Goal: Check status: Check status

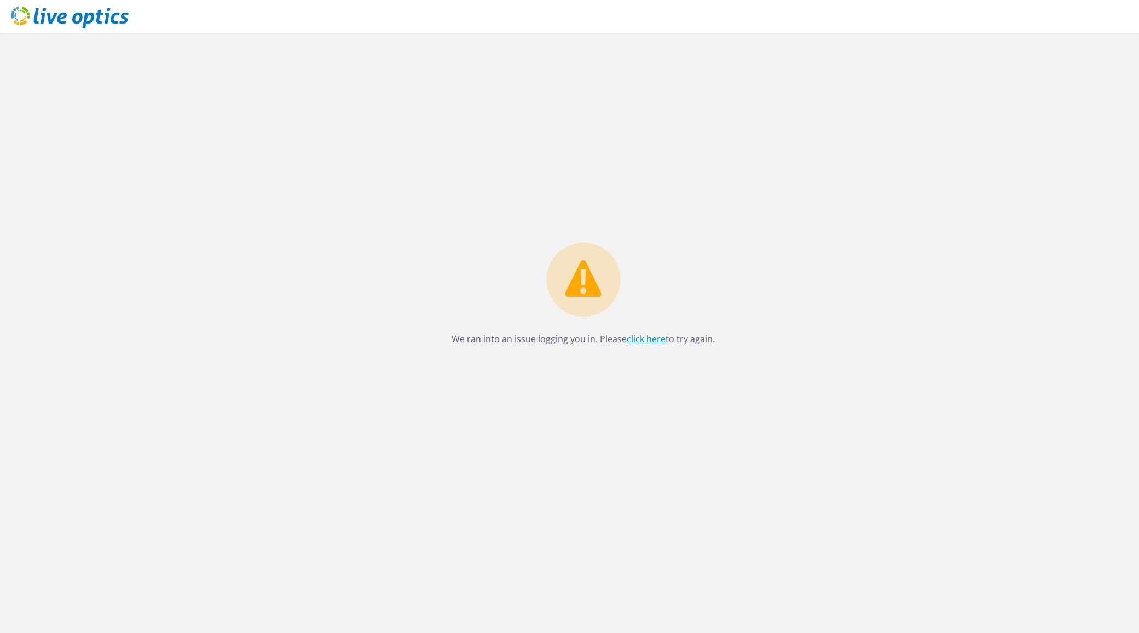
click at [633, 337] on link "click here" at bounding box center [646, 339] width 39 height 12
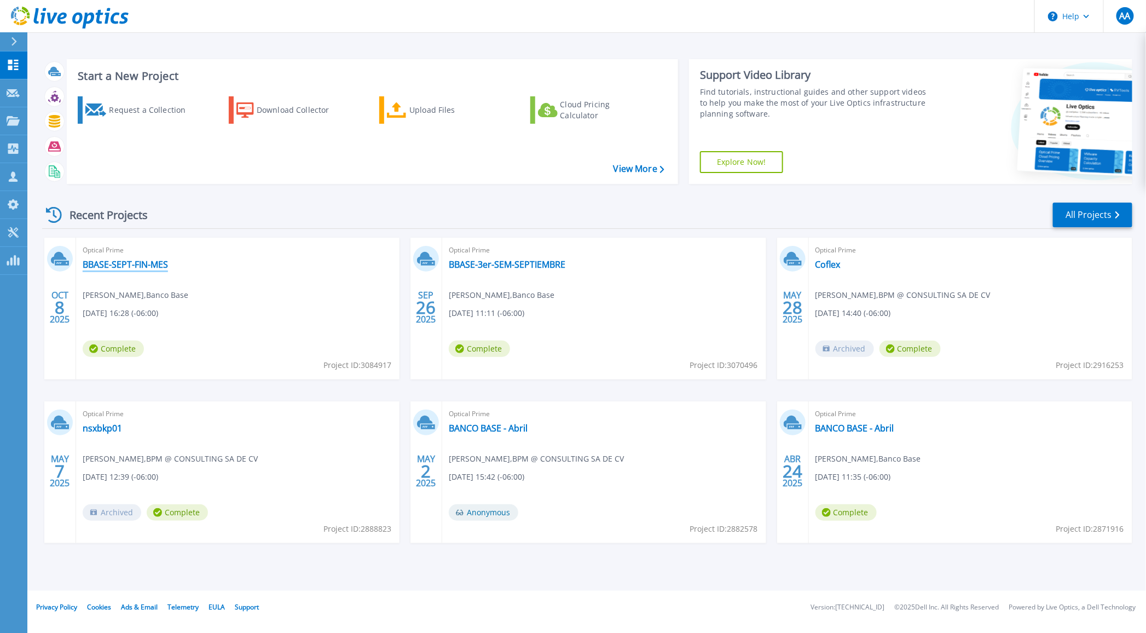
click at [146, 265] on link "BBASE-SEPT-FIN-MES" at bounding box center [125, 264] width 85 height 11
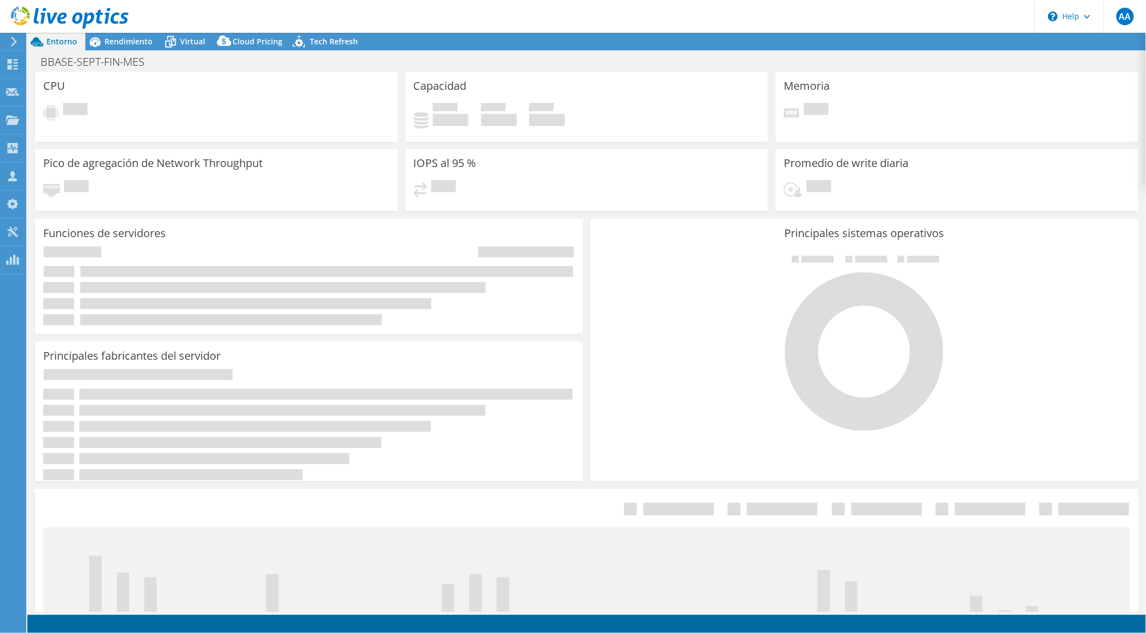
select select "USD"
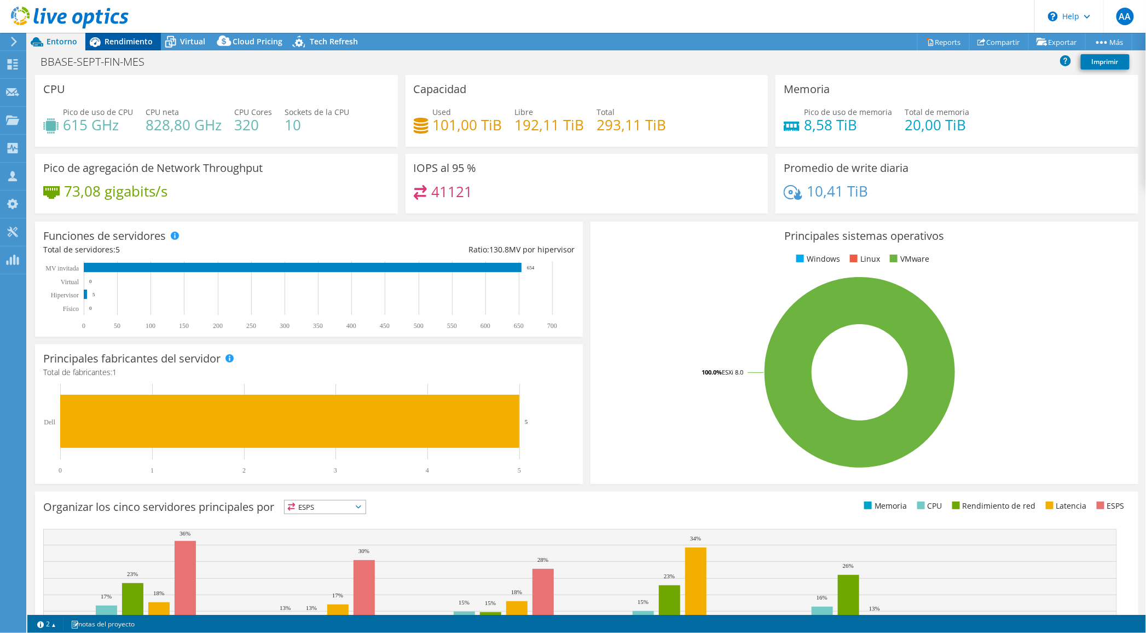
click at [126, 41] on span "Rendimiento" at bounding box center [129, 41] width 48 height 10
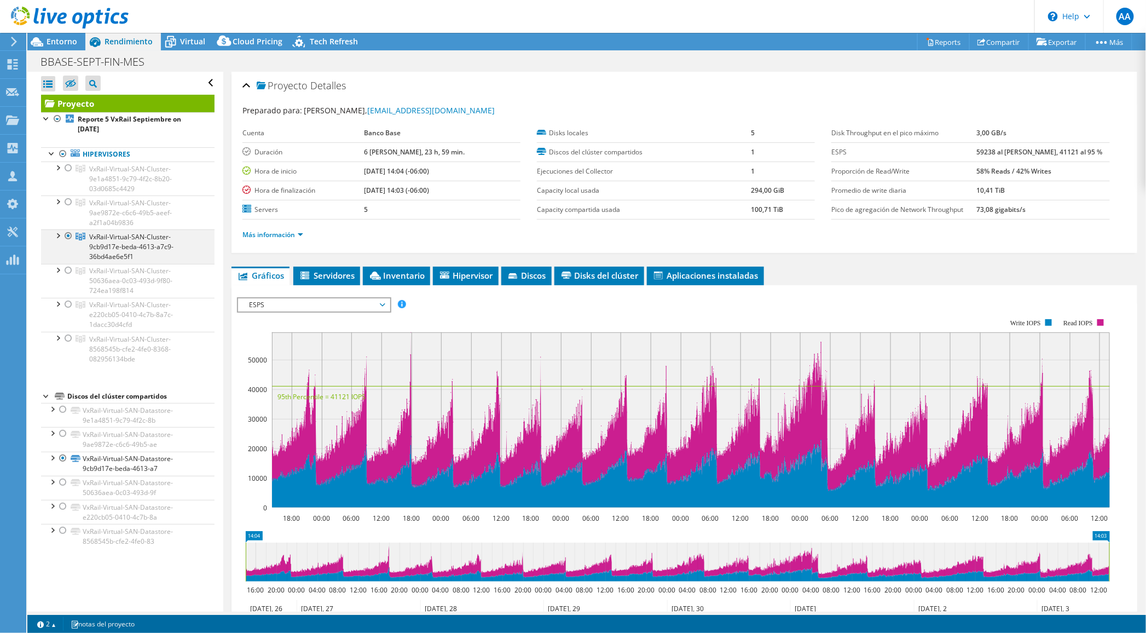
click at [55, 232] on div at bounding box center [57, 234] width 11 height 11
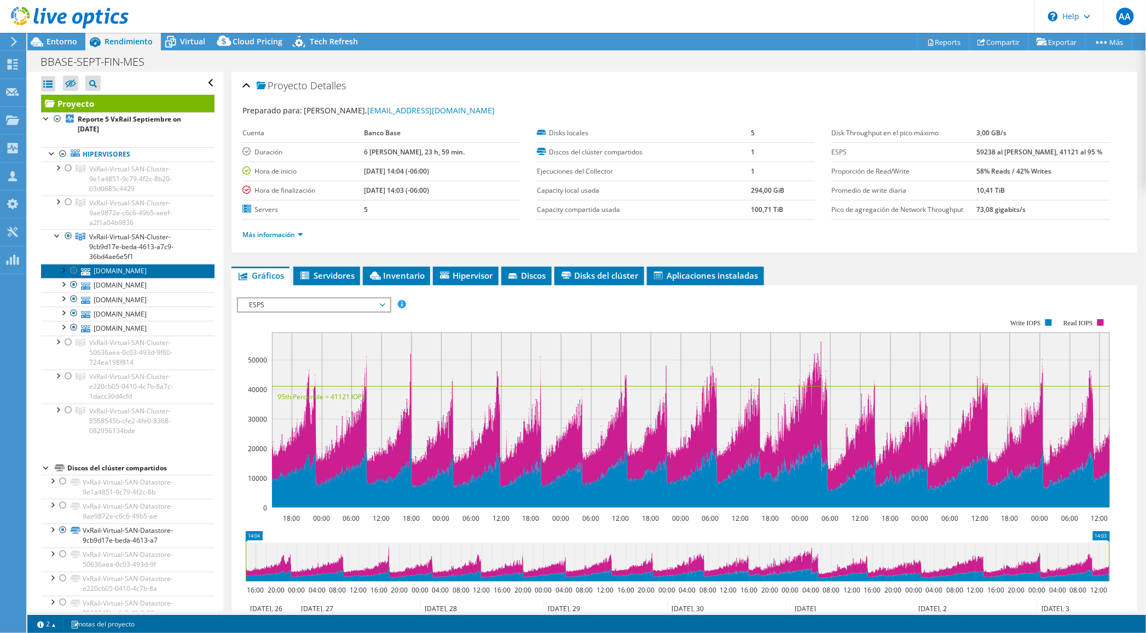
click at [124, 271] on link "[DOMAIN_NAME]" at bounding box center [128, 271] width 174 height 14
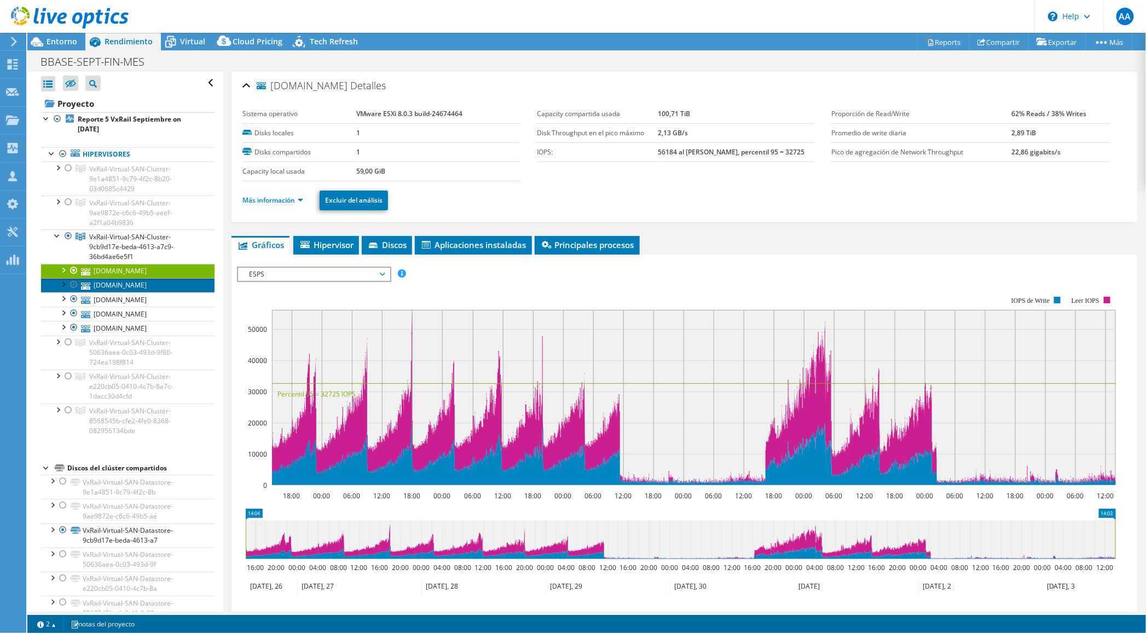
click at [124, 285] on link "[DOMAIN_NAME]" at bounding box center [128, 285] width 174 height 14
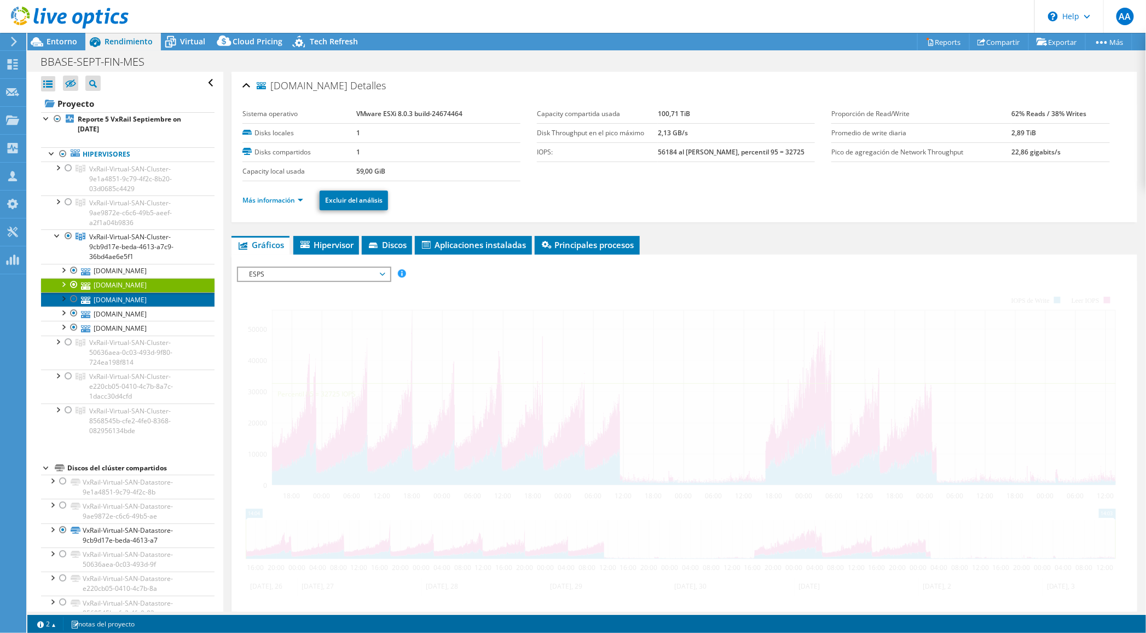
click at [122, 299] on link "[DOMAIN_NAME]" at bounding box center [128, 299] width 174 height 14
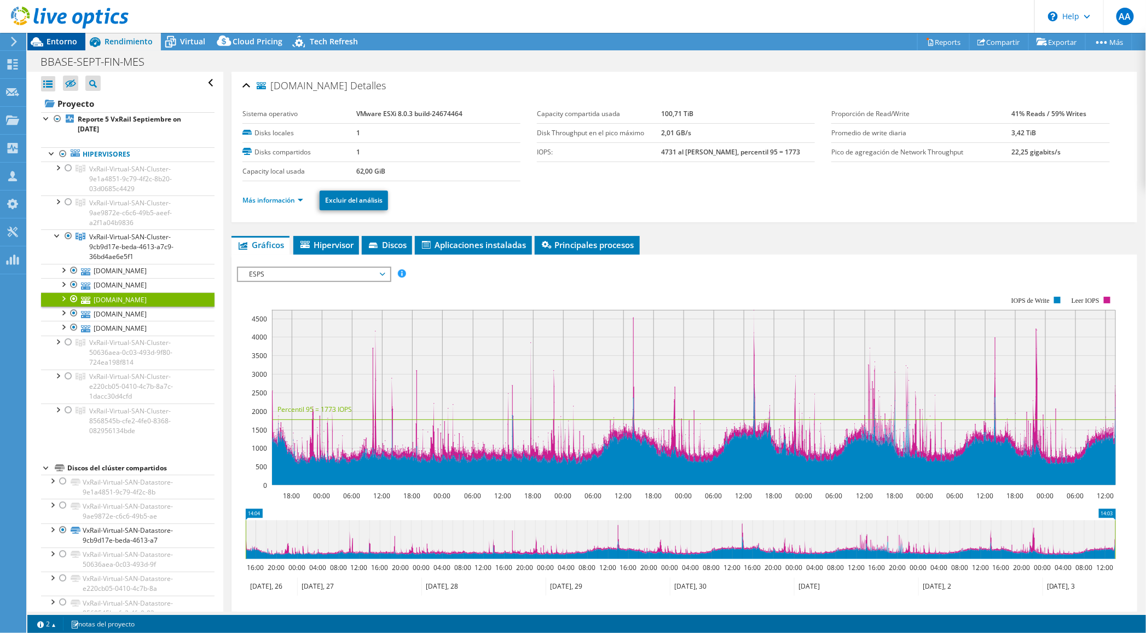
click at [54, 36] on span "Entorno" at bounding box center [62, 41] width 31 height 10
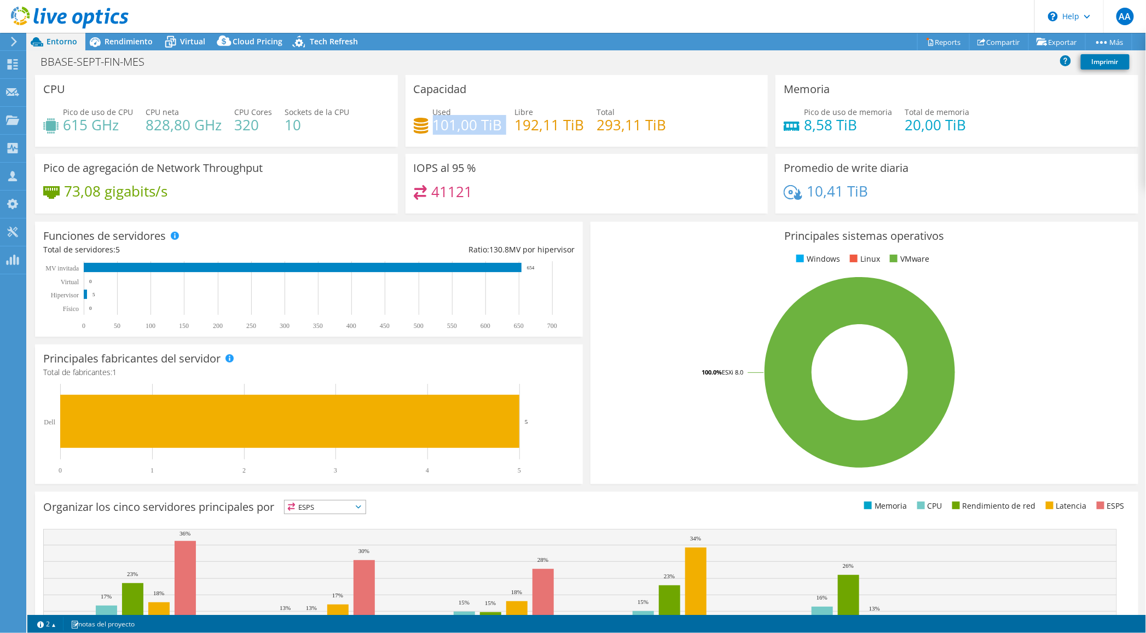
drag, startPoint x: 432, startPoint y: 122, endPoint x: 499, endPoint y: 124, distance: 67.3
click at [499, 124] on div "Used 101,00 TiB Libre 192,11 TiB Total 293,11 TiB" at bounding box center [587, 124] width 346 height 36
click at [455, 128] on h4 "101,00 TiB" at bounding box center [468, 125] width 70 height 12
click at [430, 124] on div "Used 101,00 TiB" at bounding box center [458, 118] width 89 height 25
click at [435, 124] on h4 "101,00 TiB" at bounding box center [468, 125] width 70 height 12
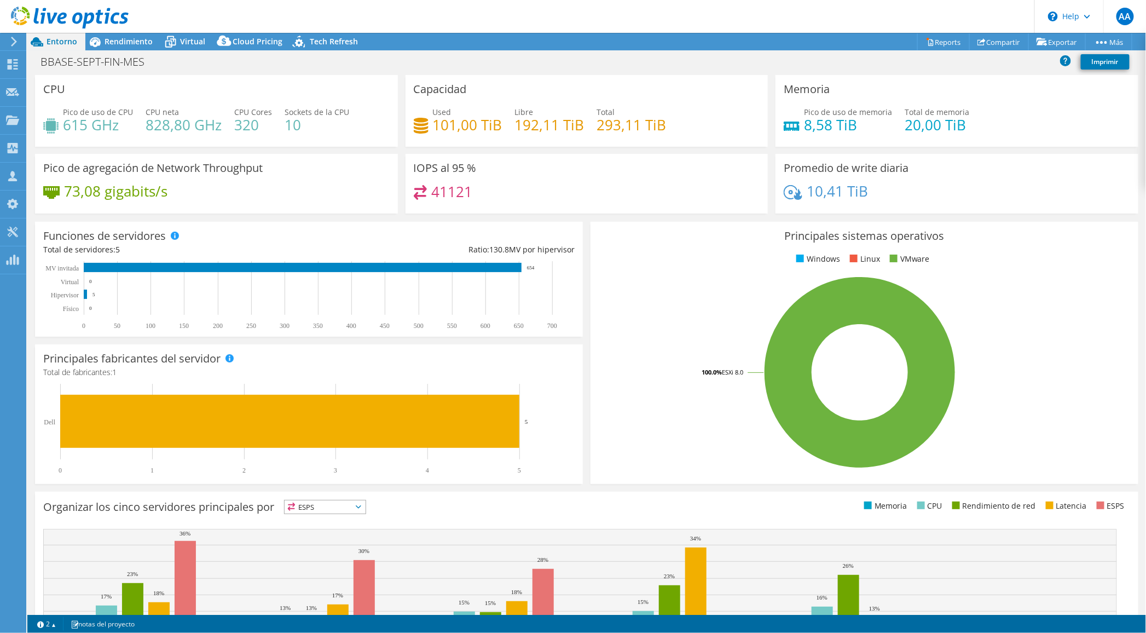
click at [435, 124] on h4 "101,00 TiB" at bounding box center [468, 125] width 70 height 12
click at [426, 124] on div "Used 101,00 TiB" at bounding box center [458, 118] width 89 height 25
drag, startPoint x: 434, startPoint y: 123, endPoint x: 500, endPoint y: 125, distance: 66.3
click at [500, 125] on div "Used 101,00 TiB Libre 192,11 TiB Total 293,11 TiB" at bounding box center [587, 124] width 346 height 36
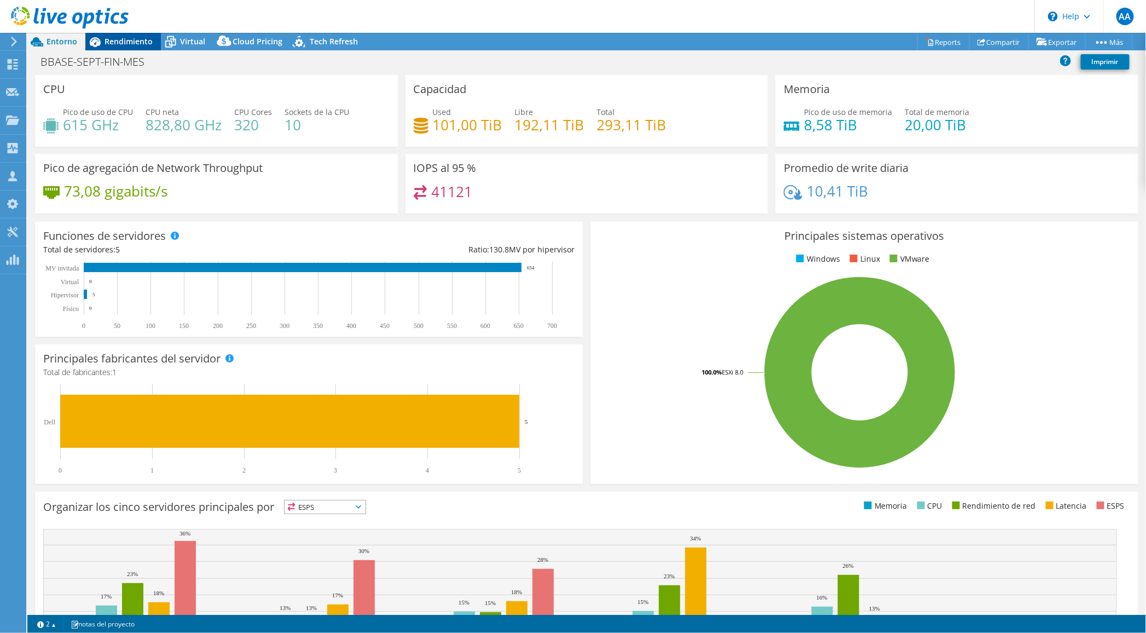
click at [126, 44] on span "Rendimiento" at bounding box center [129, 41] width 48 height 10
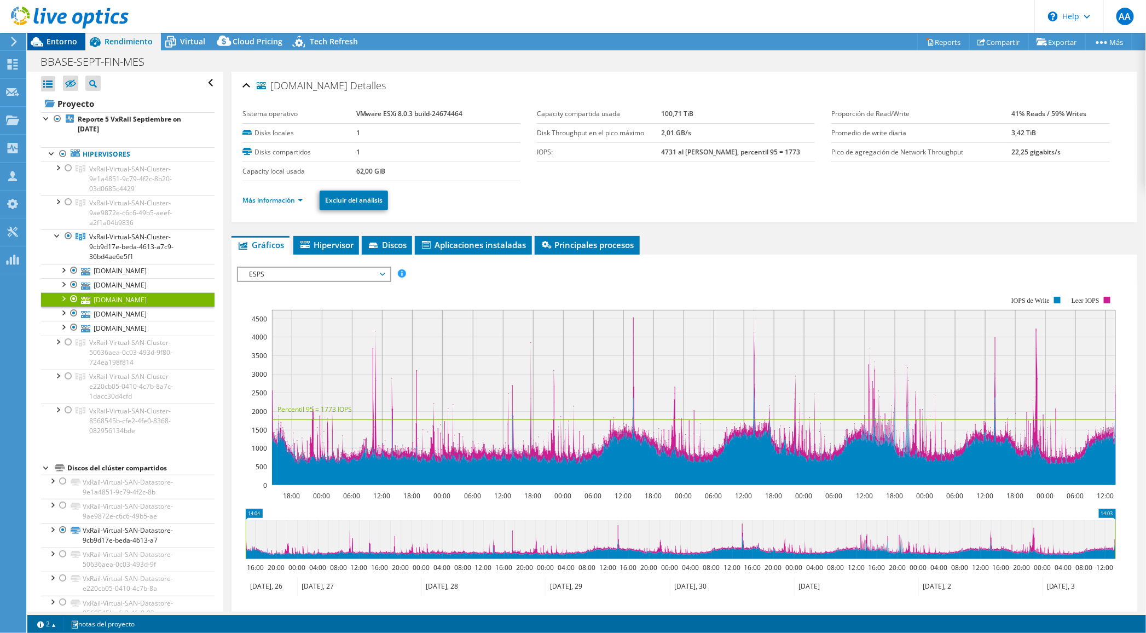
click at [51, 38] on span "Entorno" at bounding box center [62, 41] width 31 height 10
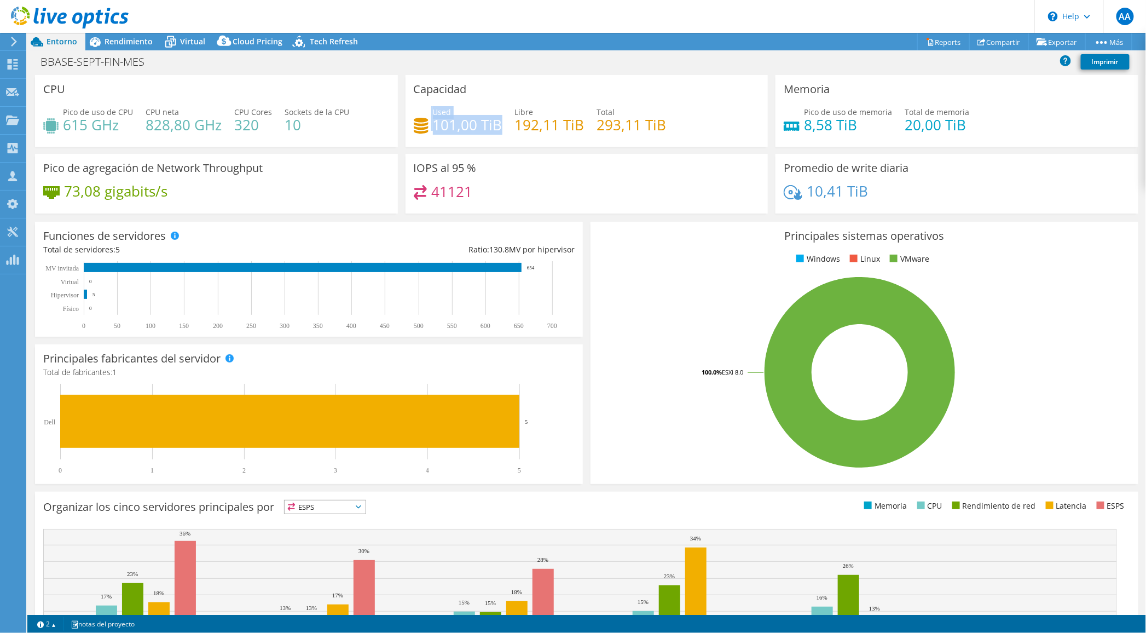
drag, startPoint x: 427, startPoint y: 126, endPoint x: 495, endPoint y: 122, distance: 68.0
click at [495, 122] on div "Used 101,00 TiB" at bounding box center [458, 118] width 89 height 25
